Goal: Book appointment/travel/reservation

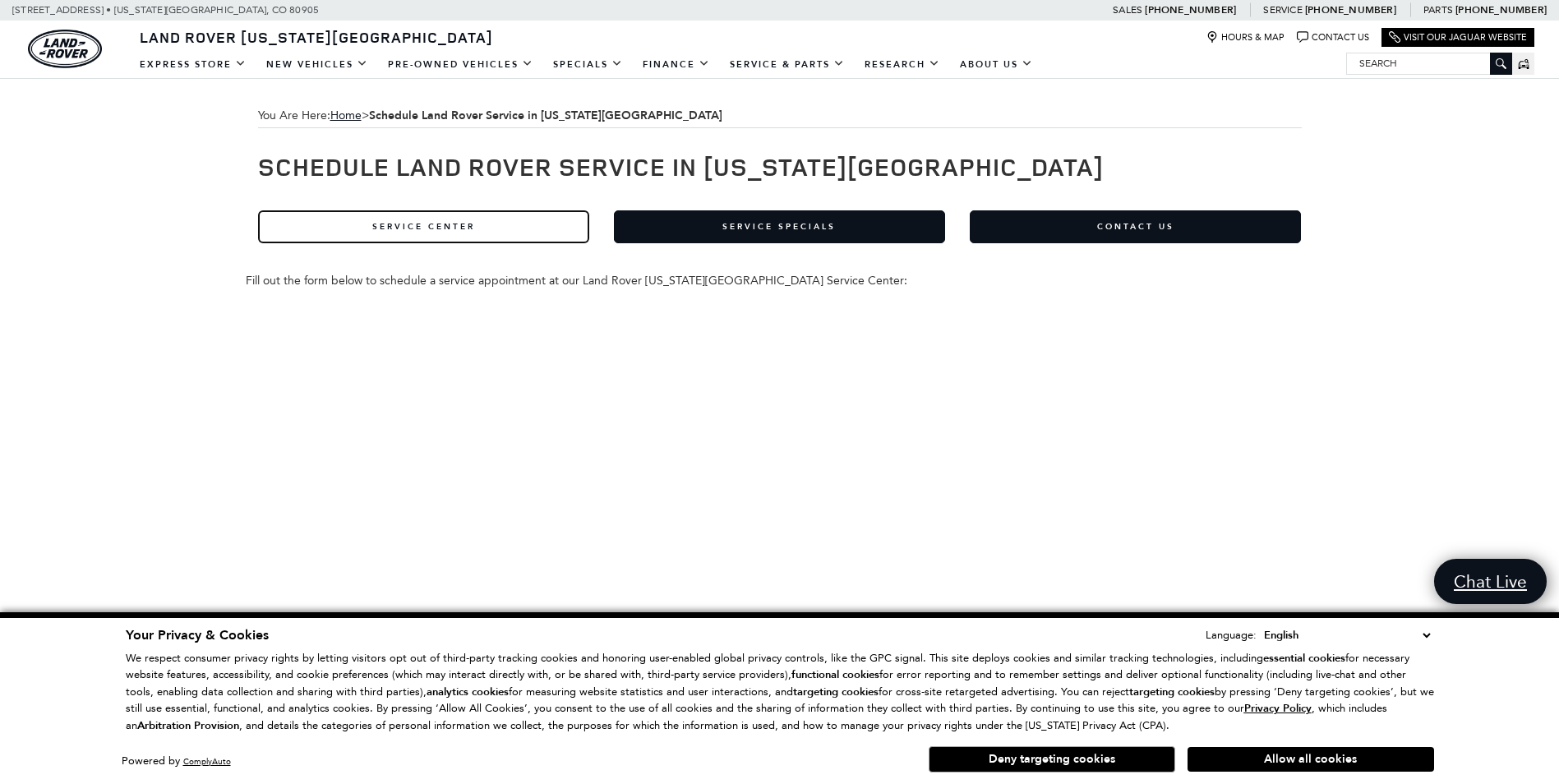
click at [455, 229] on link "Service Center" at bounding box center [423, 227] width 331 height 33
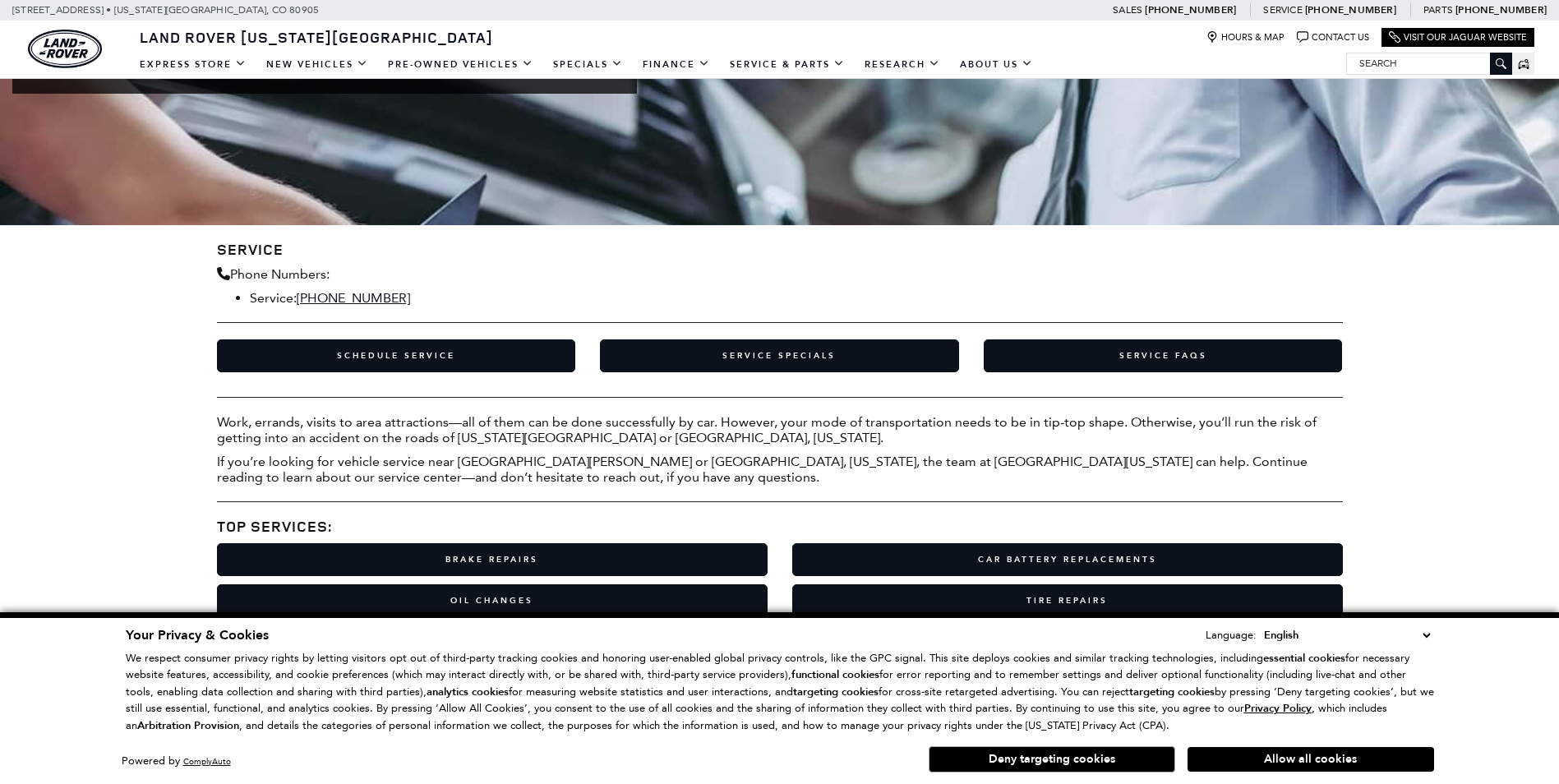
scroll to position [246, 0]
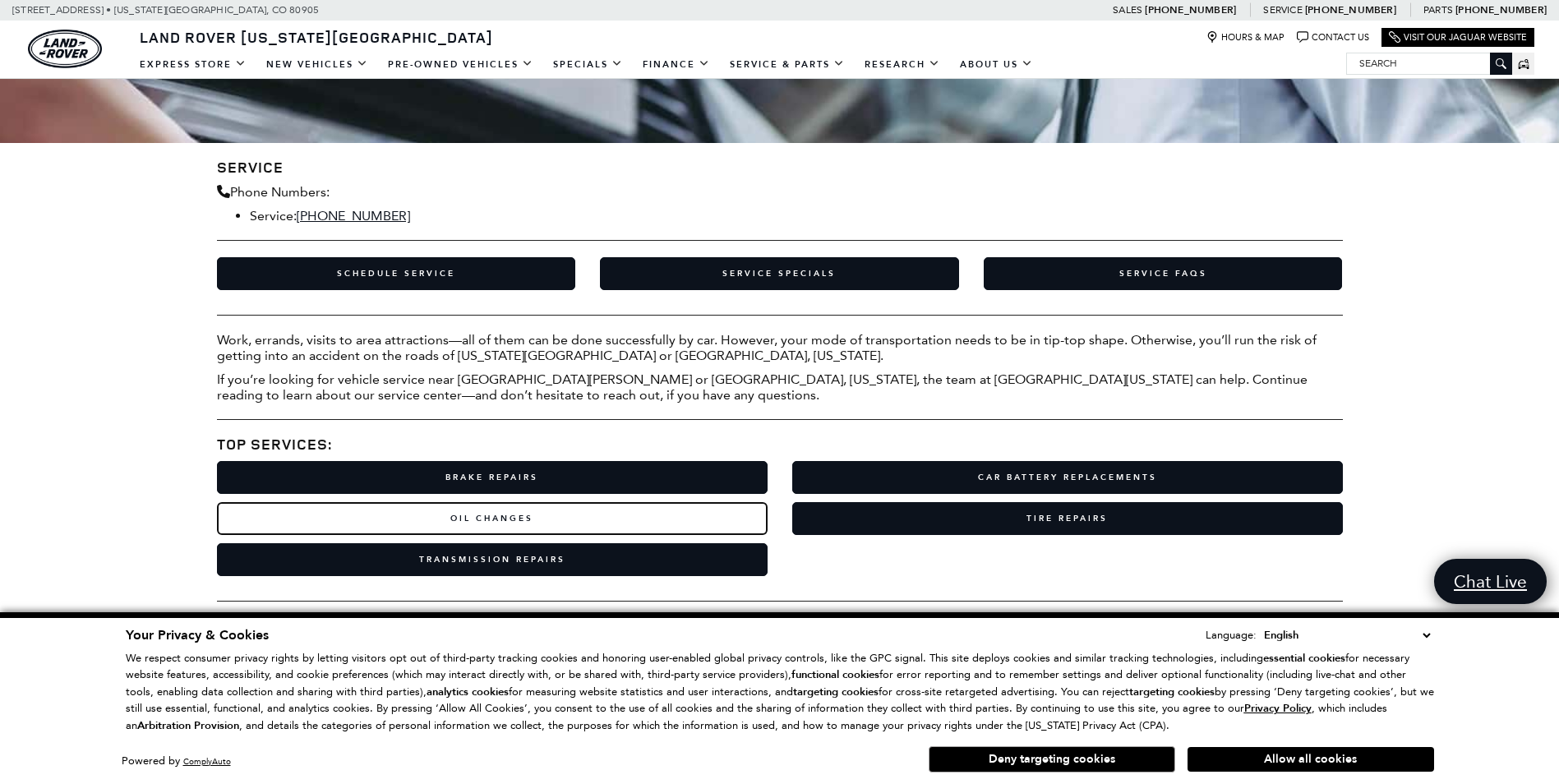
click at [506, 518] on link "Oil Changes" at bounding box center [493, 518] width 551 height 33
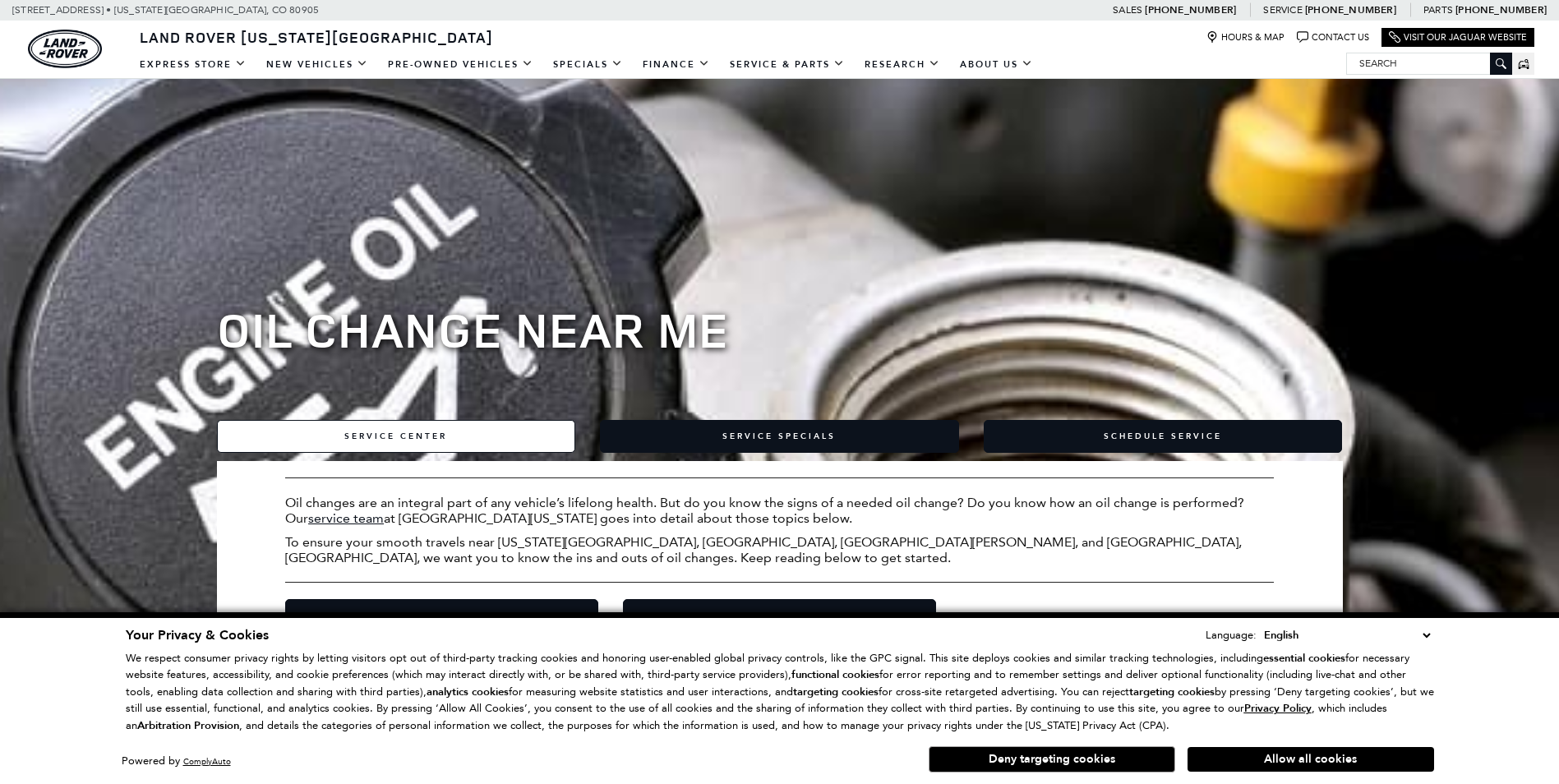
scroll to position [82, 0]
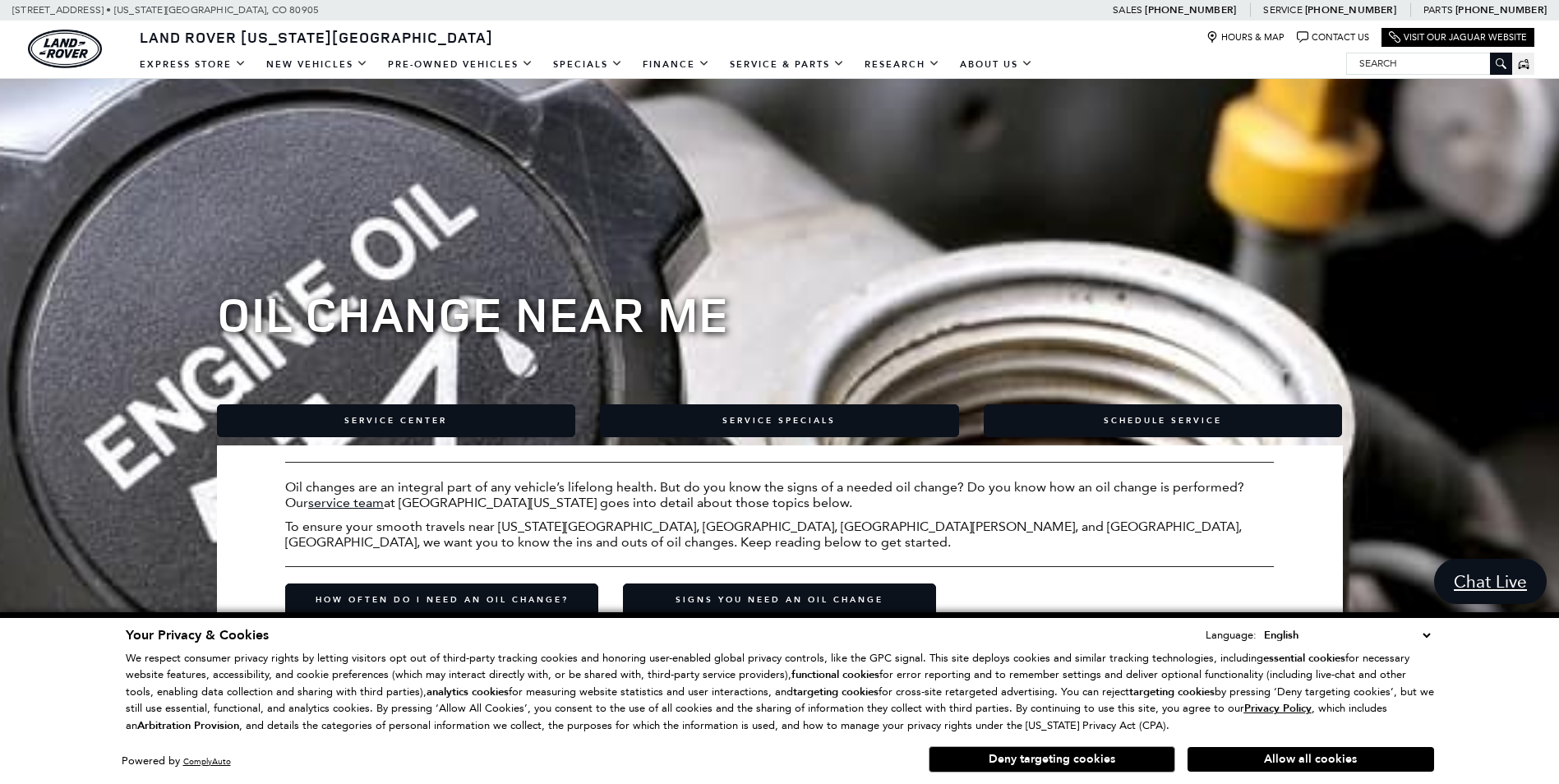
click at [1287, 762] on button "Allow all cookies" at bounding box center [1310, 759] width 246 height 25
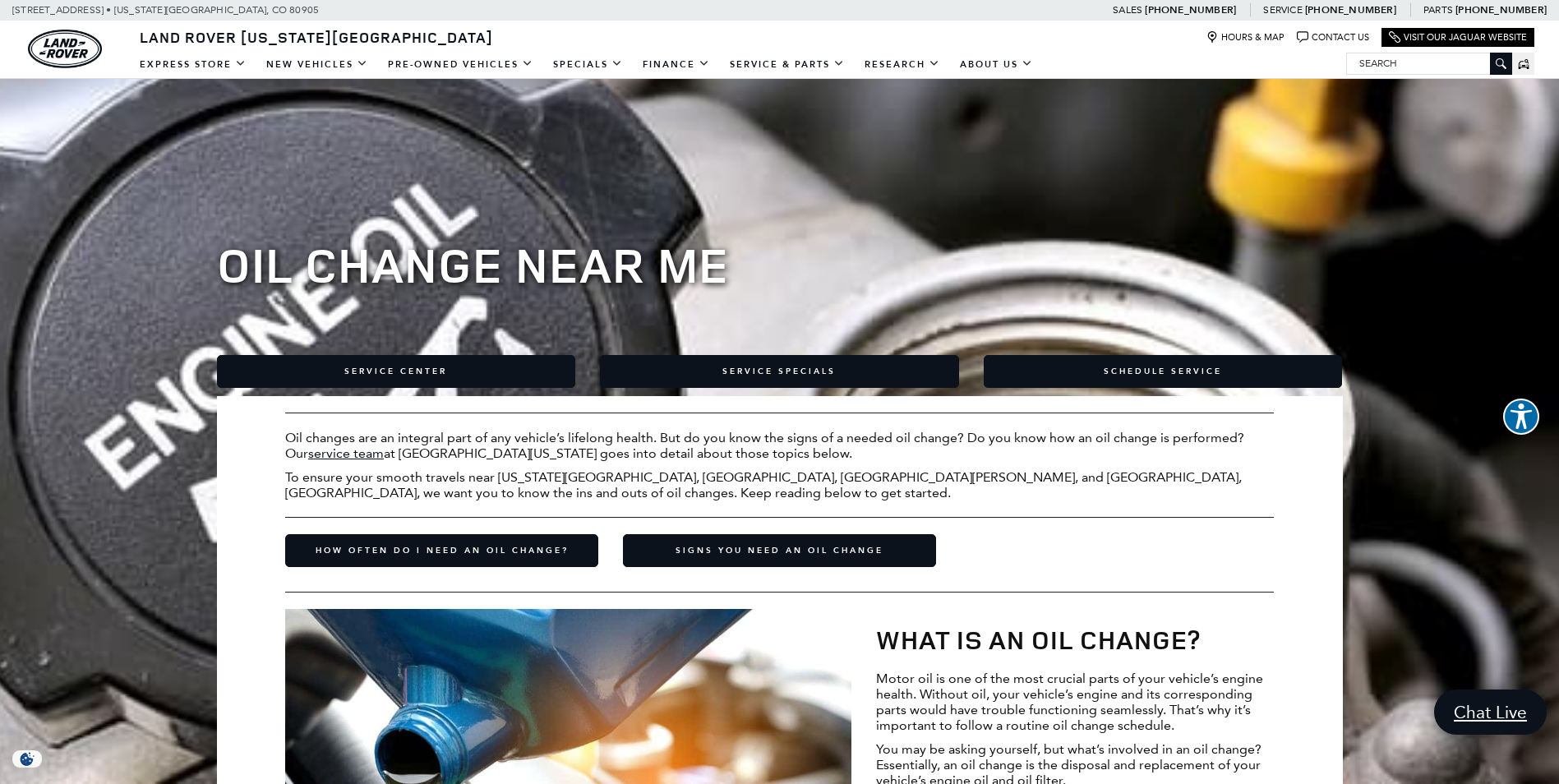
scroll to position [0, 0]
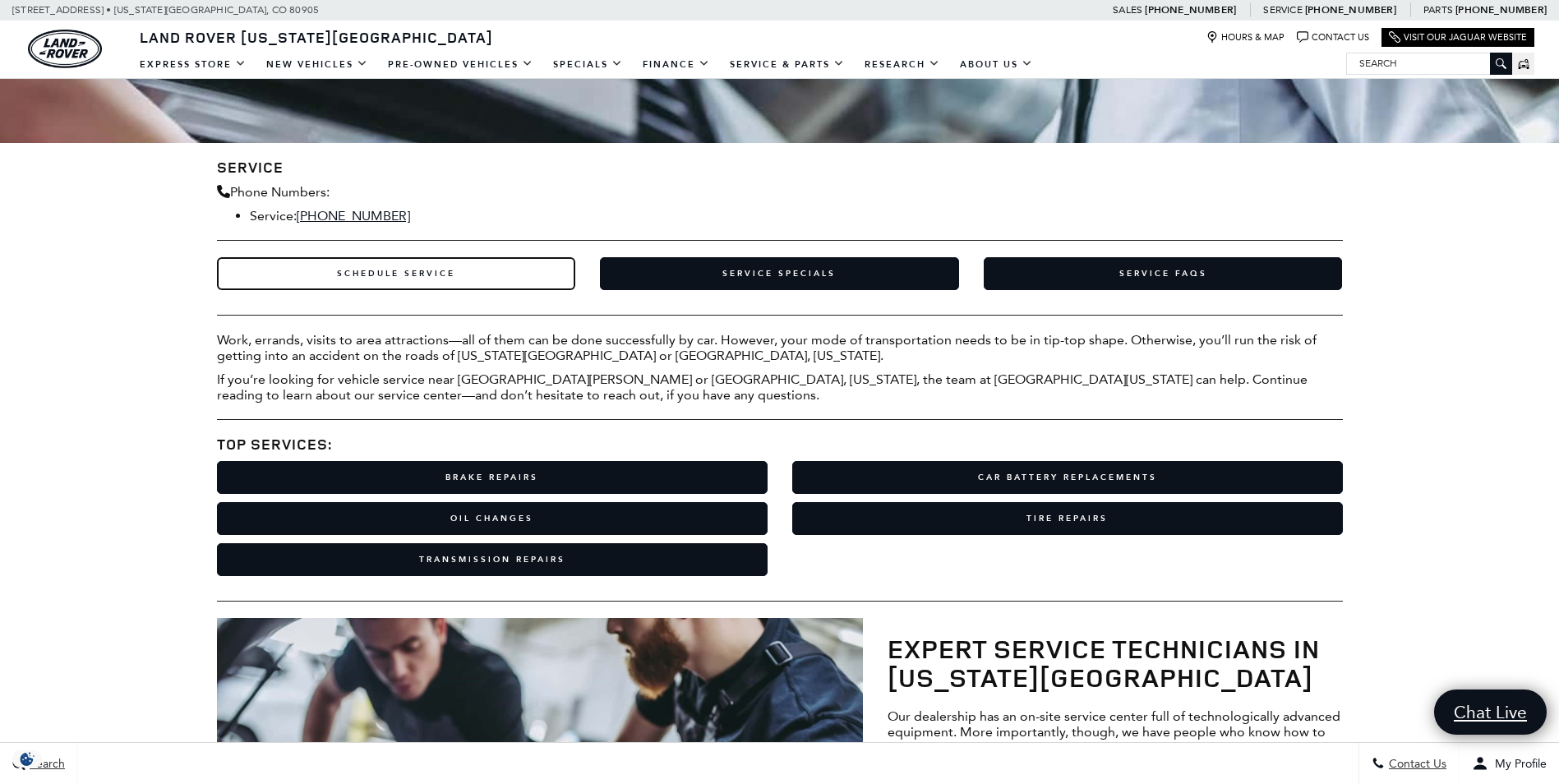
click at [450, 275] on link "Schedule Service" at bounding box center [397, 273] width 359 height 33
